Goal: Check status

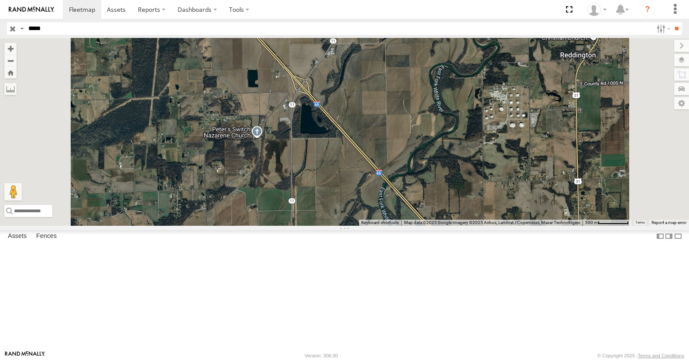
click at [11, 28] on input "button" at bounding box center [12, 28] width 11 height 13
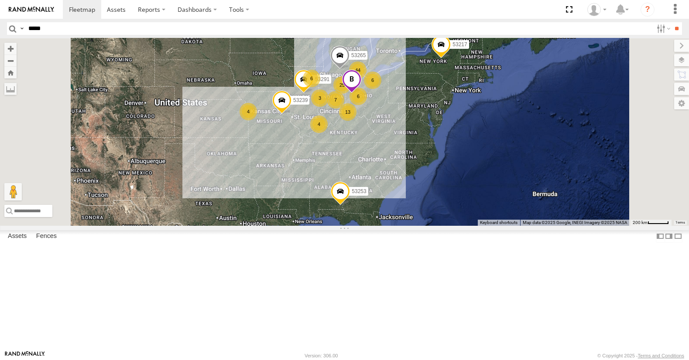
click at [611, 94] on div "53239 53291 53217 53253 53265 3 25 4 44 13 6 6 7 6 4" at bounding box center [344, 131] width 689 height 187
